Goal: Information Seeking & Learning: Learn about a topic

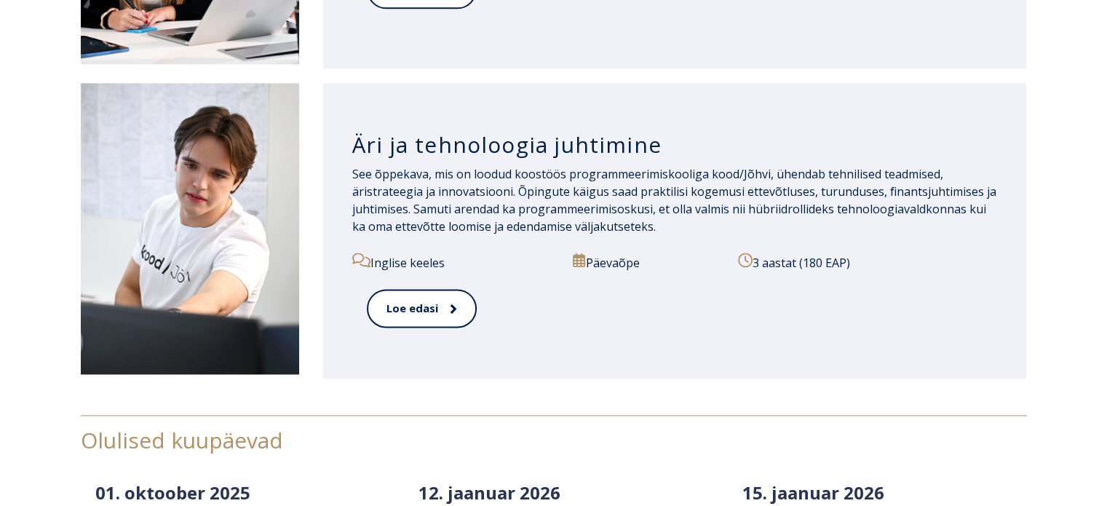
scroll to position [1987, 0]
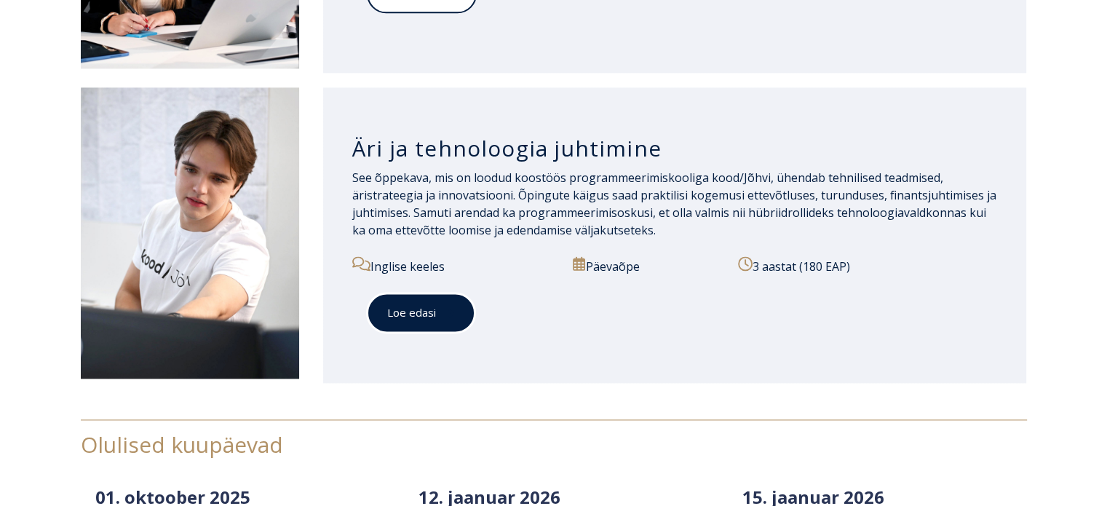
click at [425, 314] on link "Loe edasi" at bounding box center [421, 313] width 108 height 40
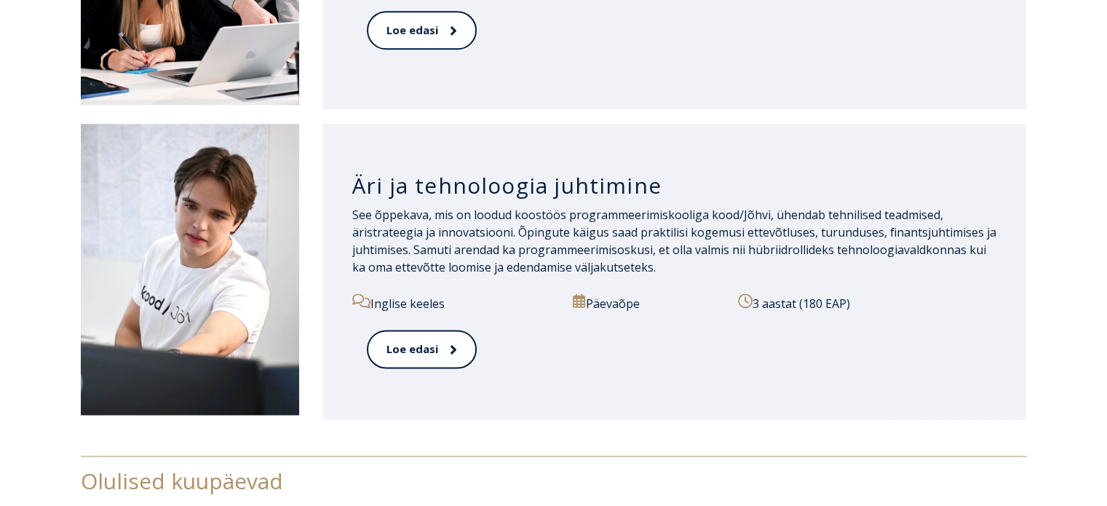
scroll to position [1934, 0]
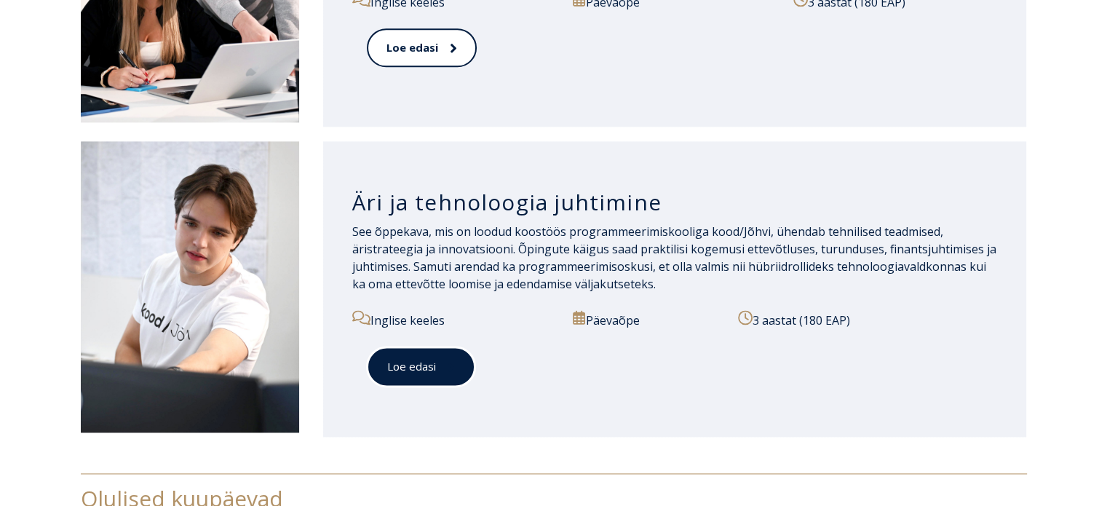
click at [416, 373] on link "Loe edasi" at bounding box center [421, 367] width 108 height 40
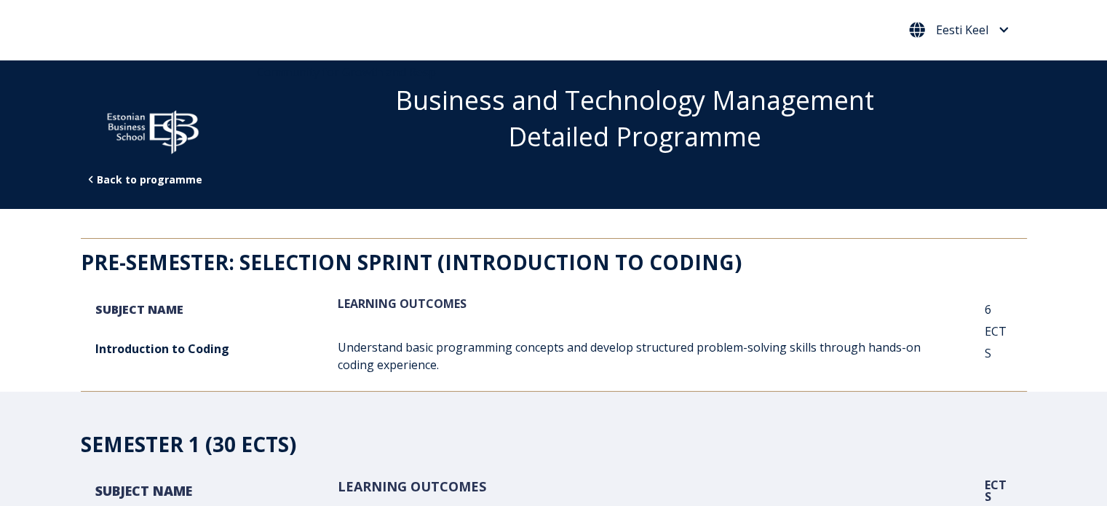
click at [954, 30] on span "Eesti Keel" at bounding box center [962, 30] width 52 height 12
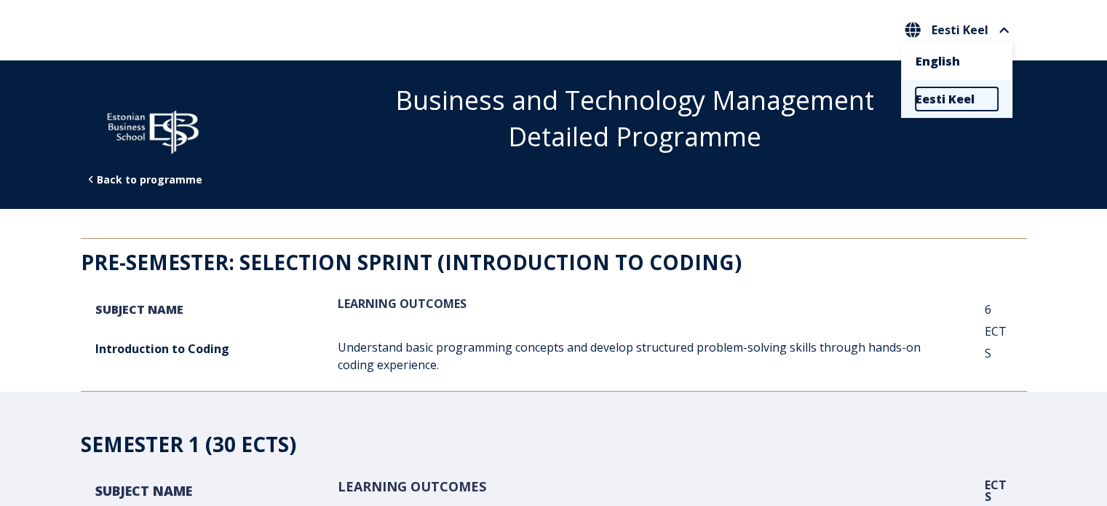
click at [948, 104] on link "Eesti Keel" at bounding box center [957, 98] width 82 height 23
